Goal: Check status: Check status

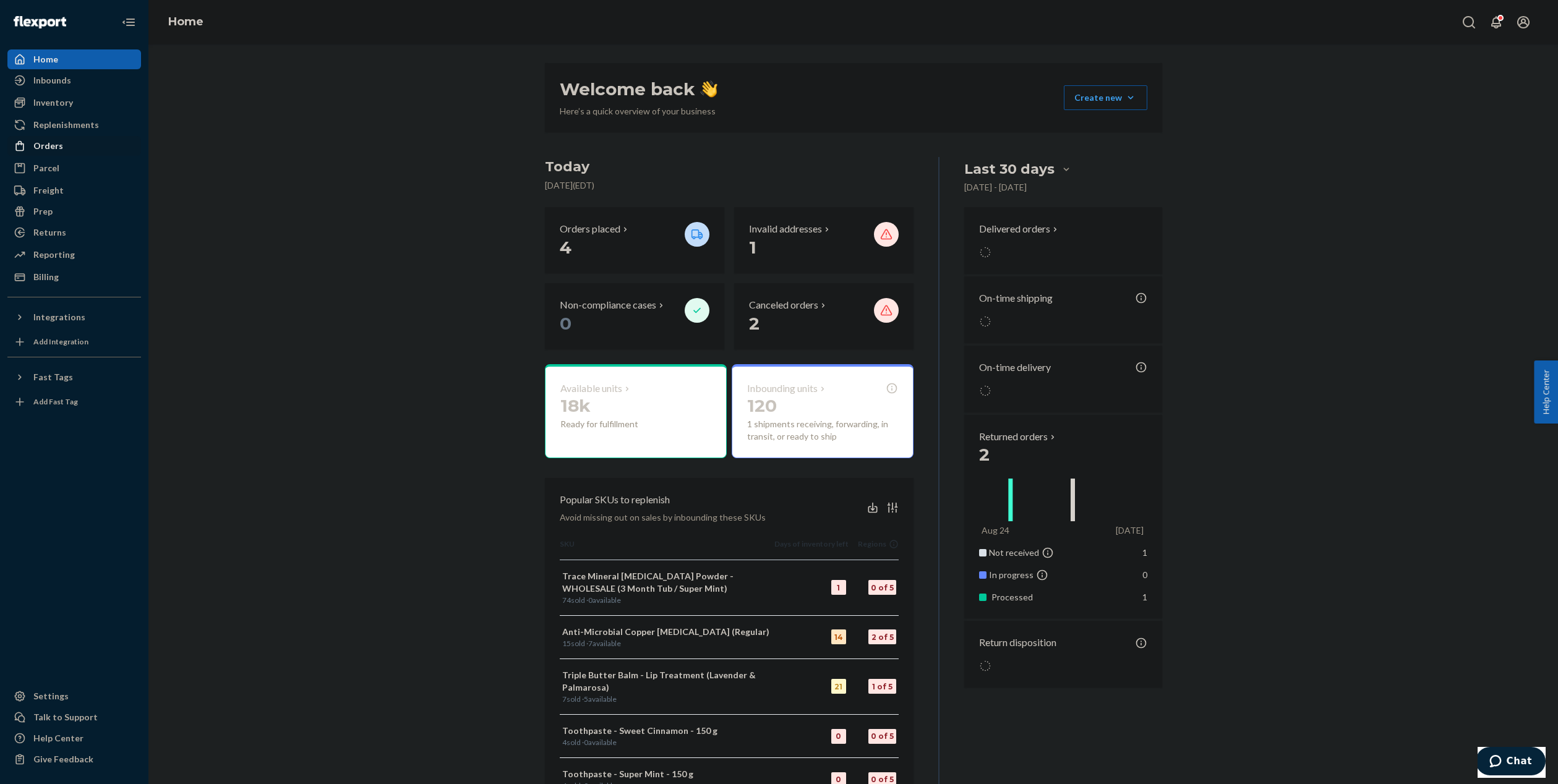
click at [52, 155] on link "Orders" at bounding box center [74, 145] width 133 height 20
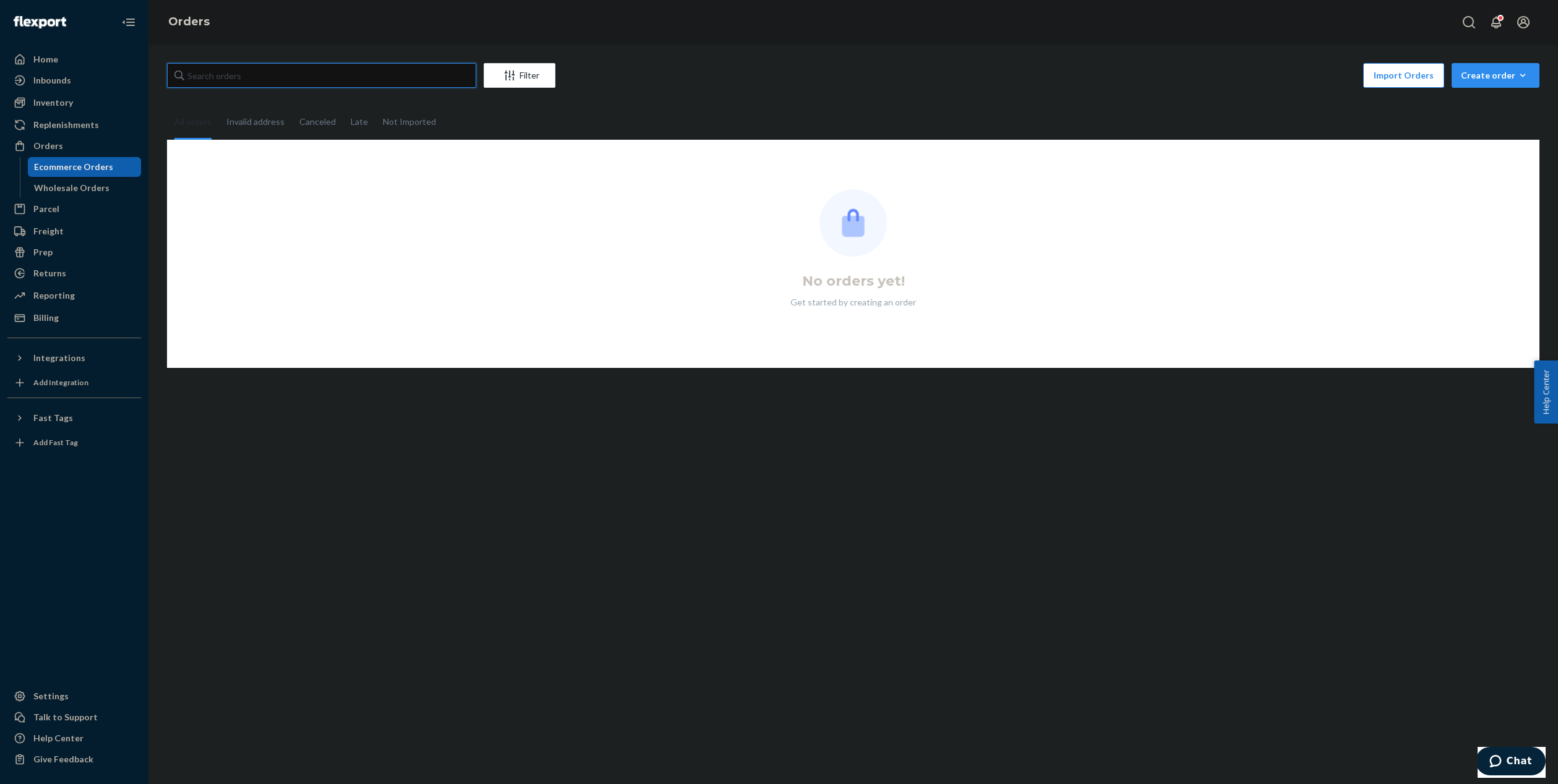
click at [319, 71] on input "text" at bounding box center [322, 75] width 309 height 25
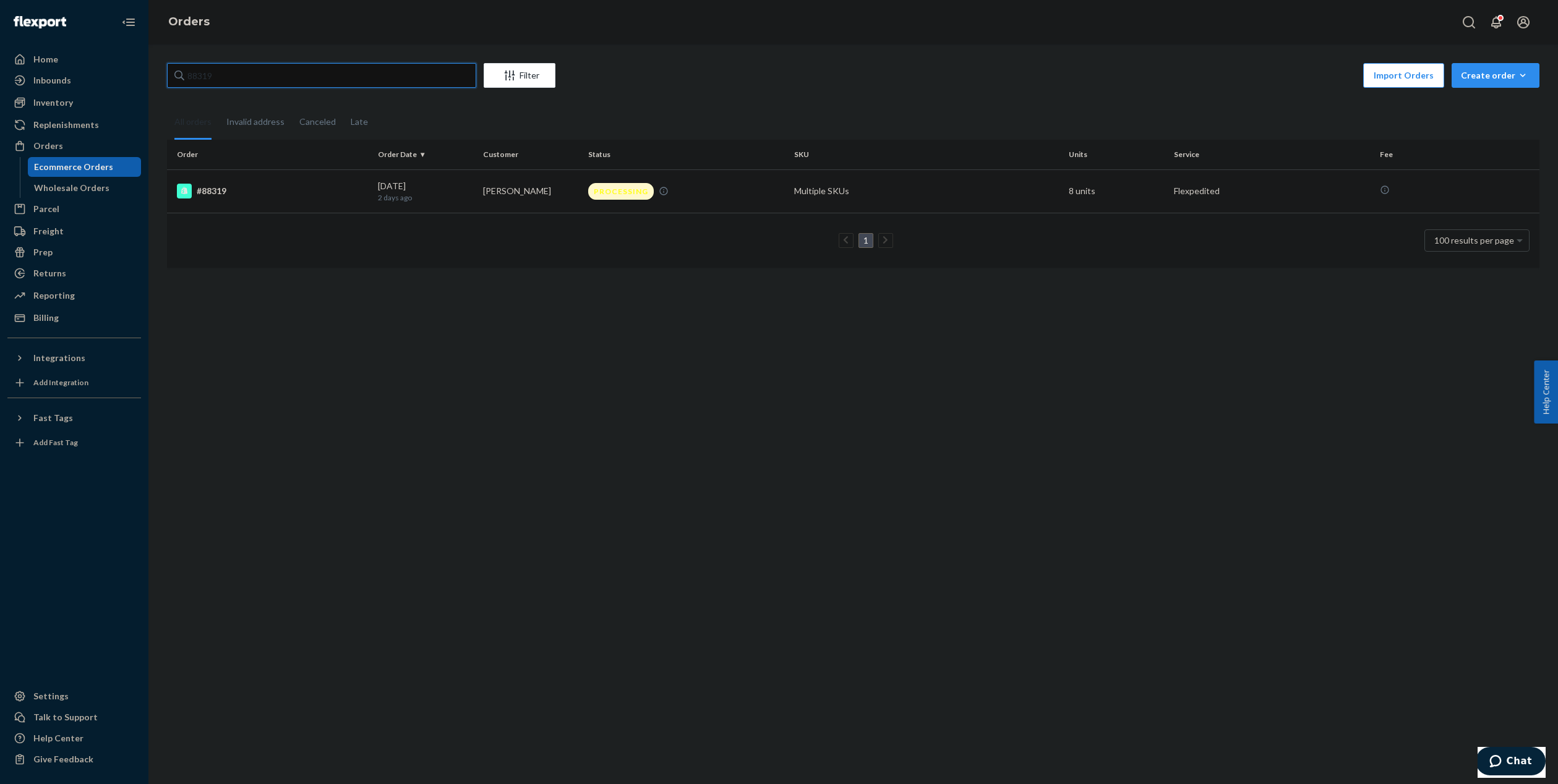
type input "88319"
click at [686, 176] on td "PROCESSING" at bounding box center [686, 190] width 206 height 43
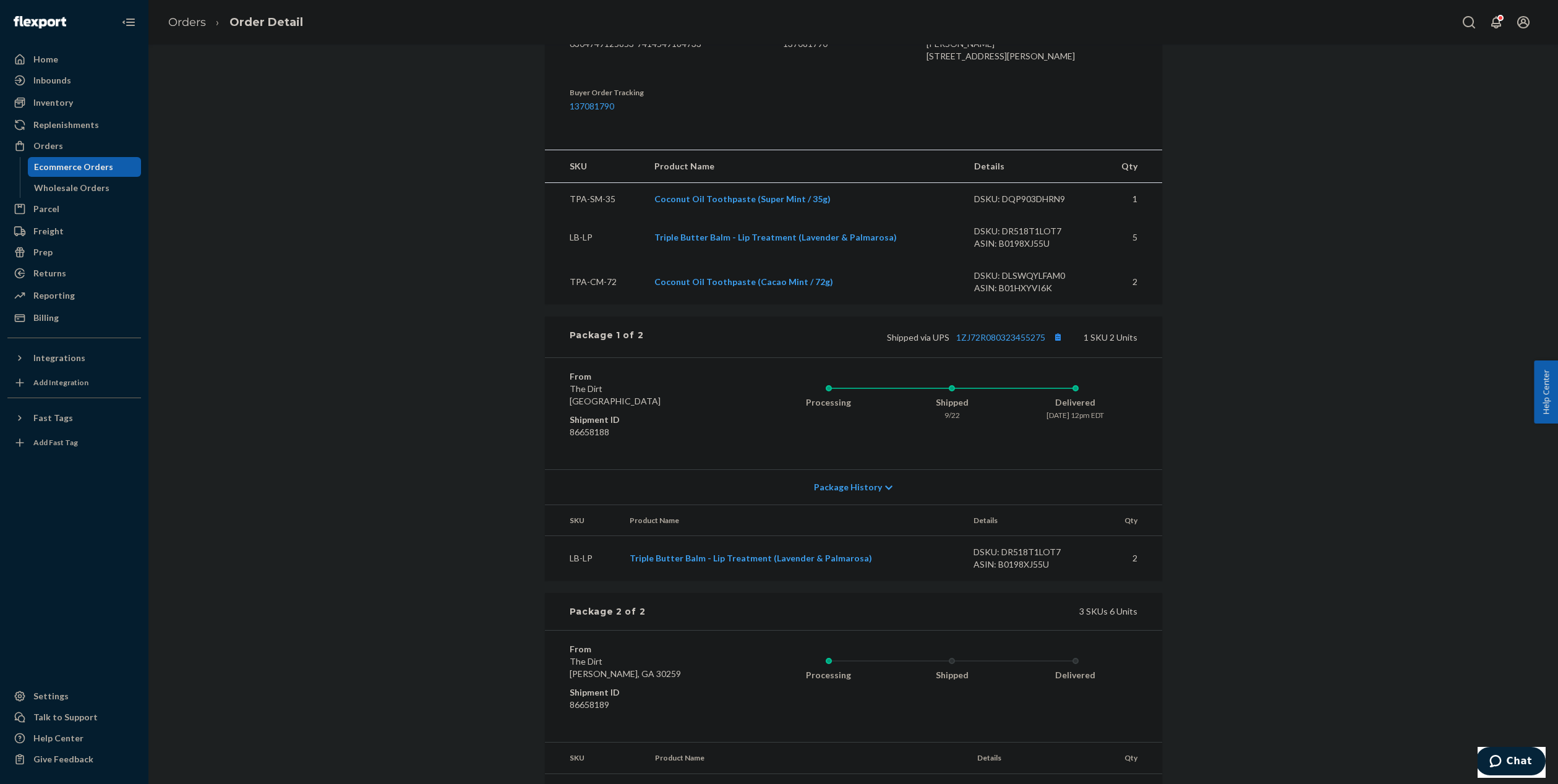
scroll to position [497, 0]
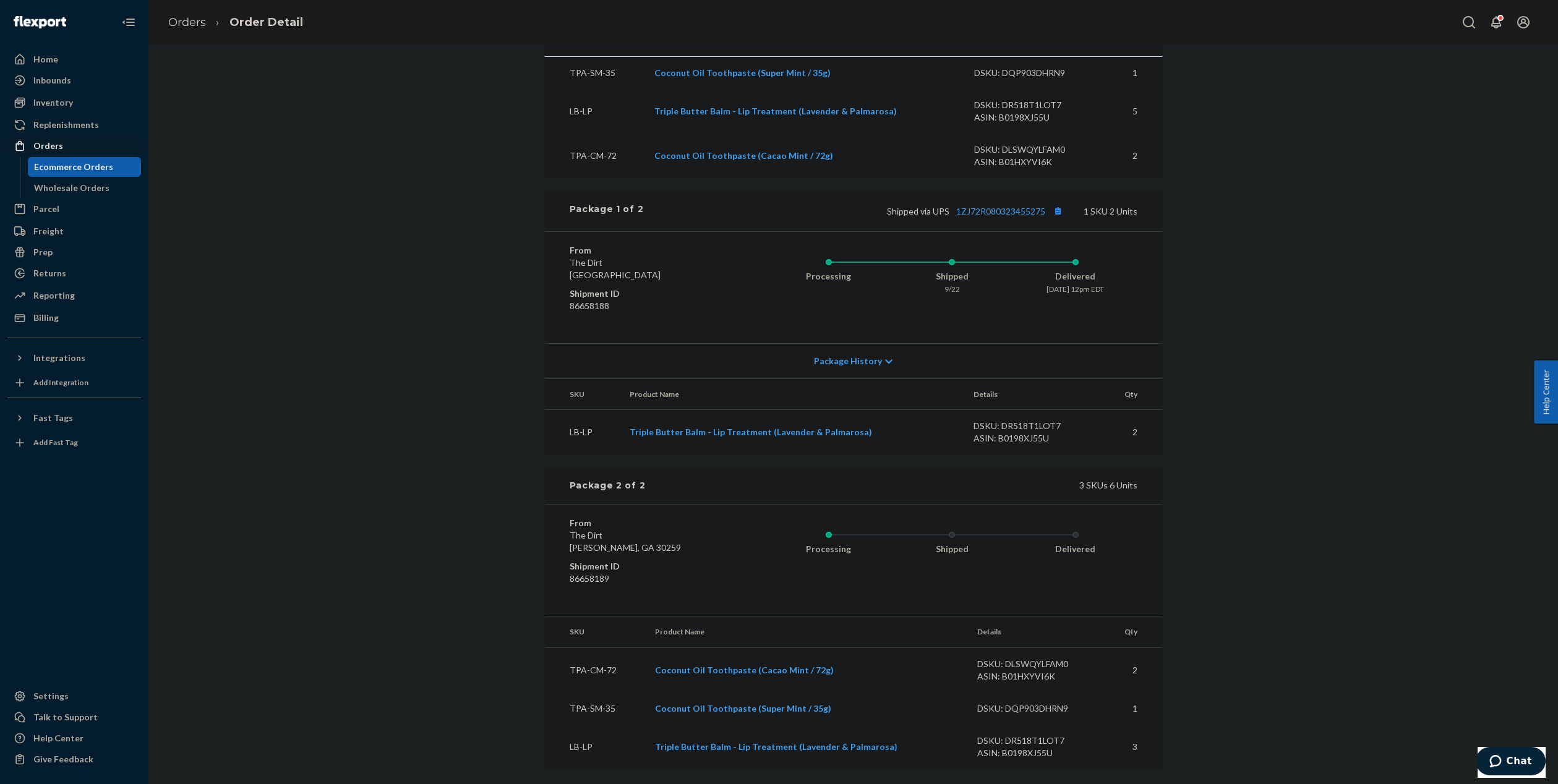
click at [47, 149] on div "Orders" at bounding box center [48, 146] width 30 height 13
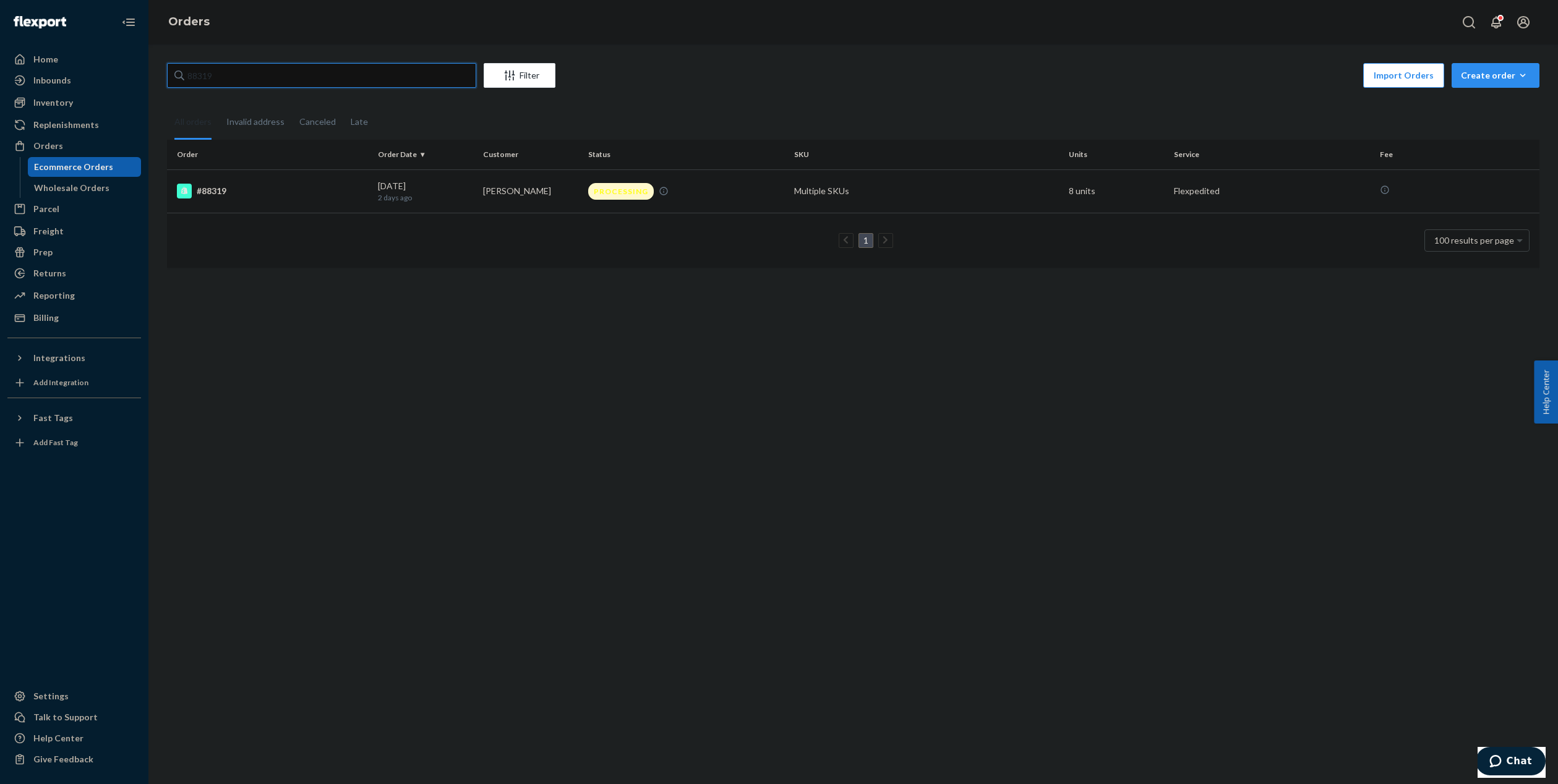
click at [330, 79] on input "88319" at bounding box center [322, 75] width 309 height 25
paste input "#88298"
type input "#88298"
click at [528, 203] on td "[PERSON_NAME]" at bounding box center [531, 190] width 105 height 43
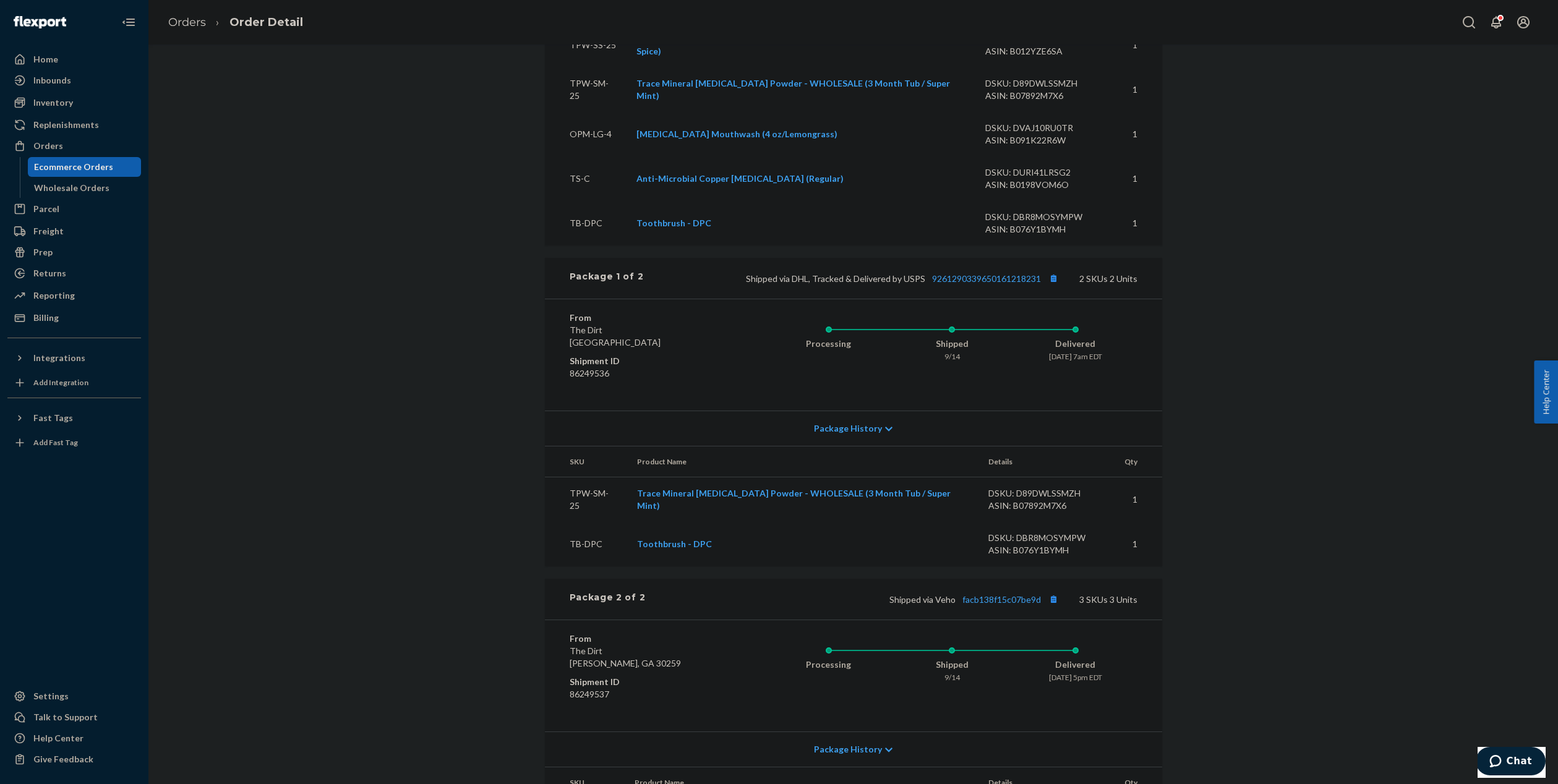
scroll to position [505, 0]
click at [984, 285] on link "9261290339650161218231" at bounding box center [986, 279] width 109 height 10
